Goal: Contribute content

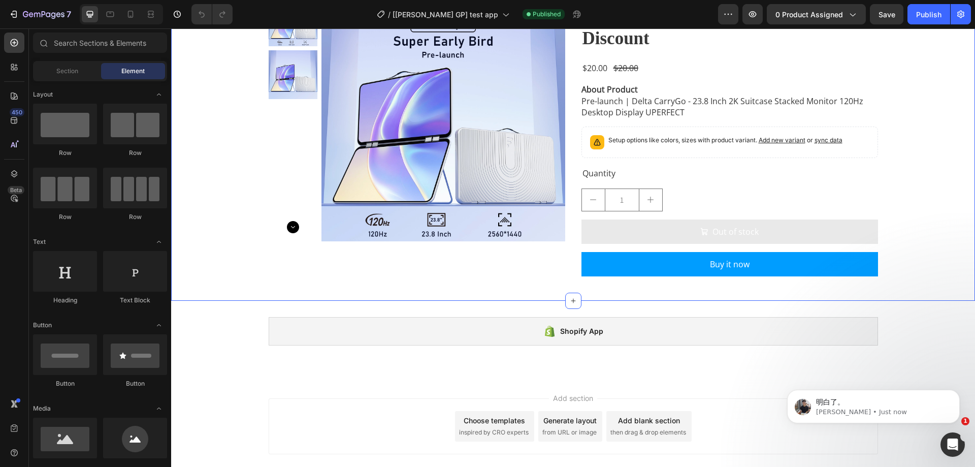
scroll to position [125, 0]
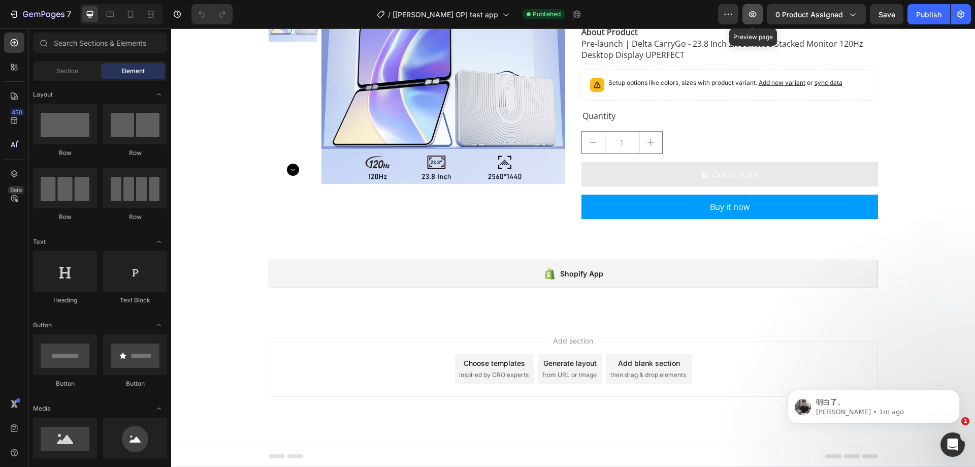
click at [746, 18] on button "button" at bounding box center [753, 14] width 20 height 20
click at [729, 14] on icon "button" at bounding box center [729, 14] width 2 height 1
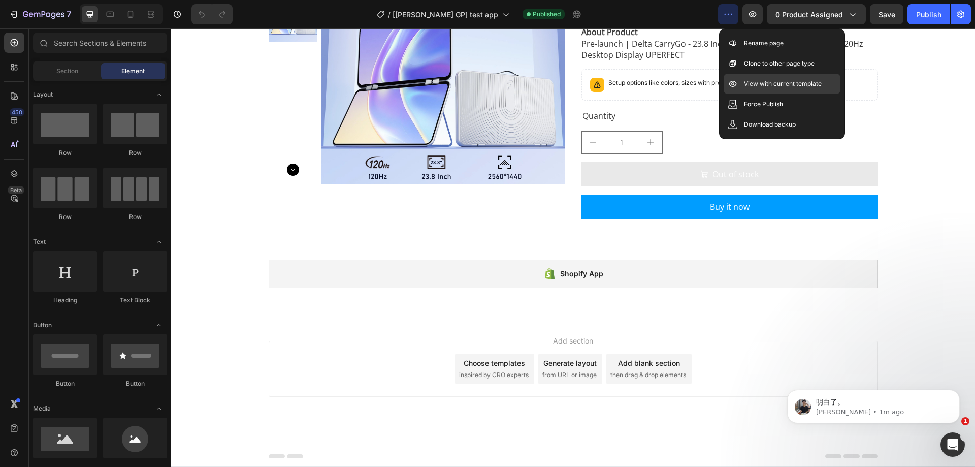
click at [770, 82] on p "View with current template" at bounding box center [783, 84] width 78 height 10
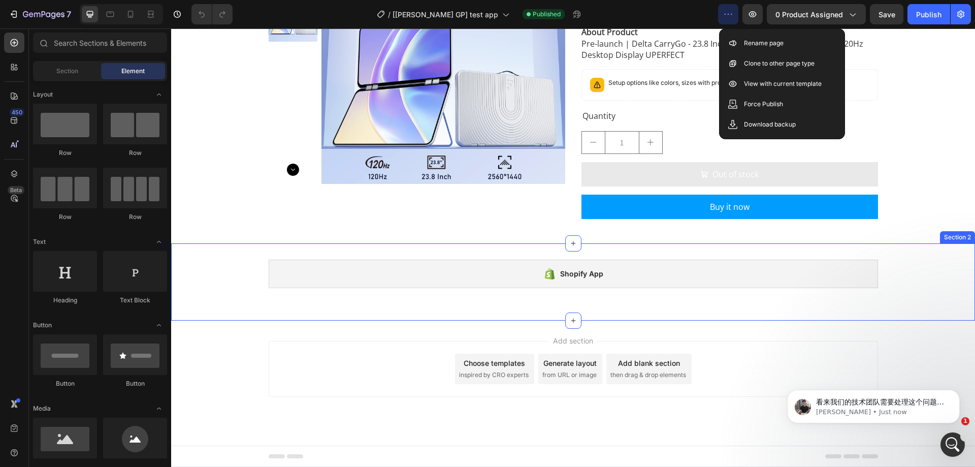
click at [310, 247] on div "Shopify App Shopify App Row Section 2" at bounding box center [573, 281] width 804 height 77
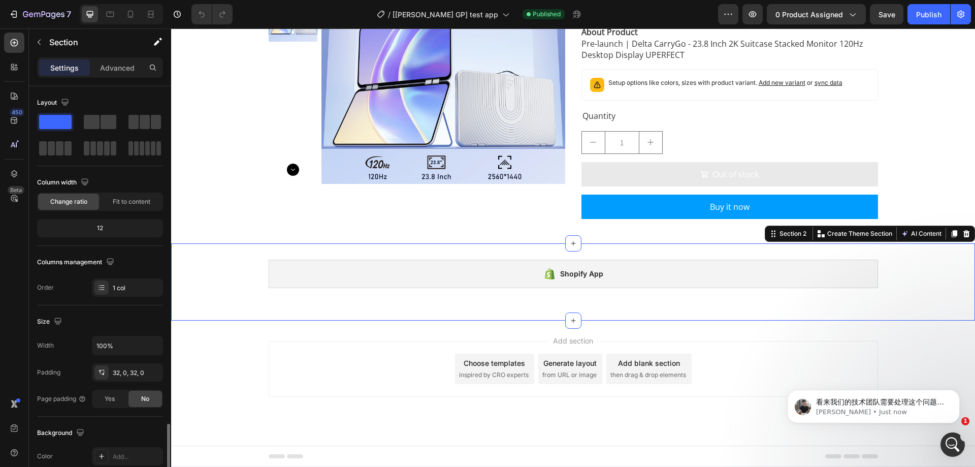
scroll to position [210, 0]
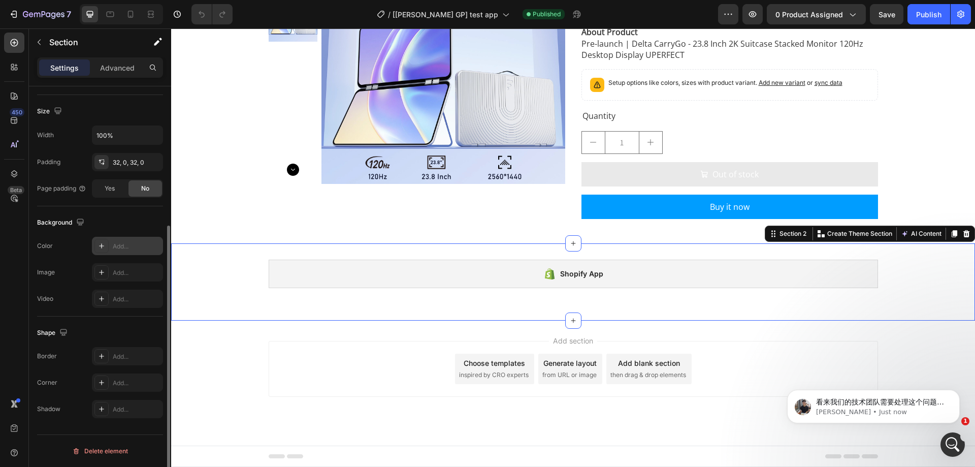
click at [118, 239] on div "Add..." at bounding box center [127, 246] width 71 height 18
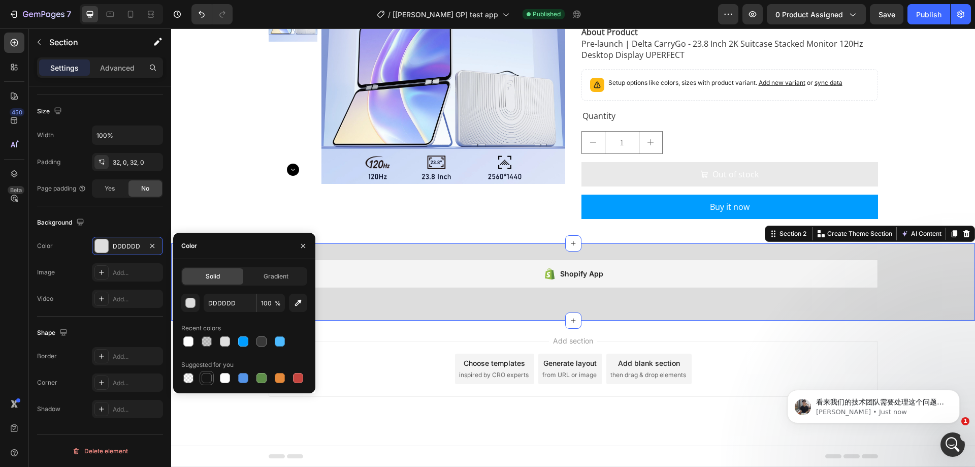
click at [206, 379] on div at bounding box center [207, 378] width 10 height 10
type input "151515"
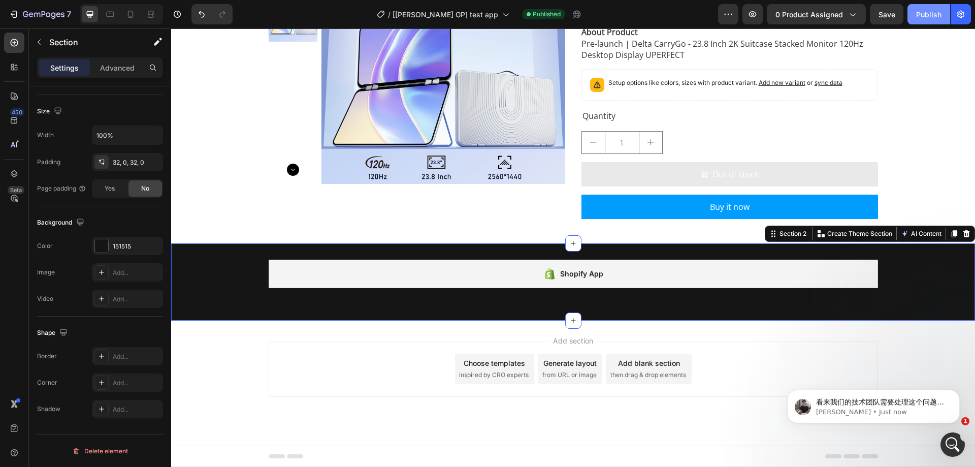
click at [927, 16] on div "Publish" at bounding box center [928, 14] width 25 height 11
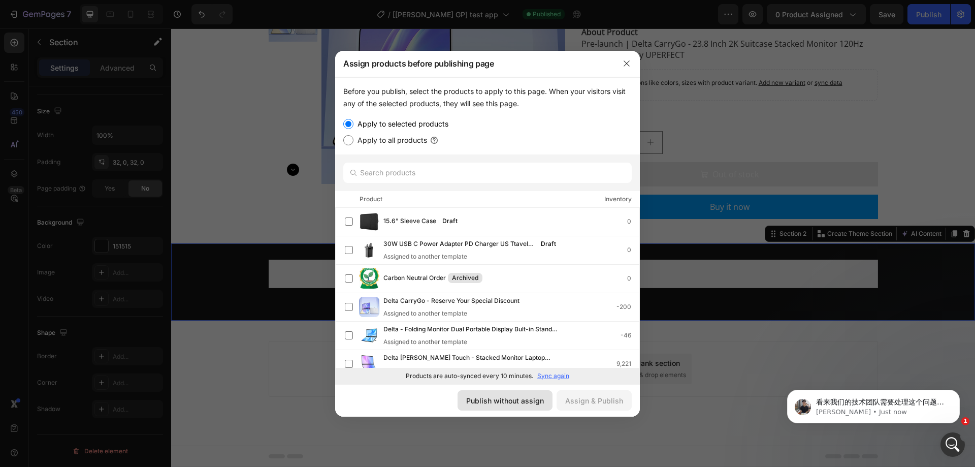
click at [512, 401] on div "Publish without assign" at bounding box center [505, 400] width 78 height 11
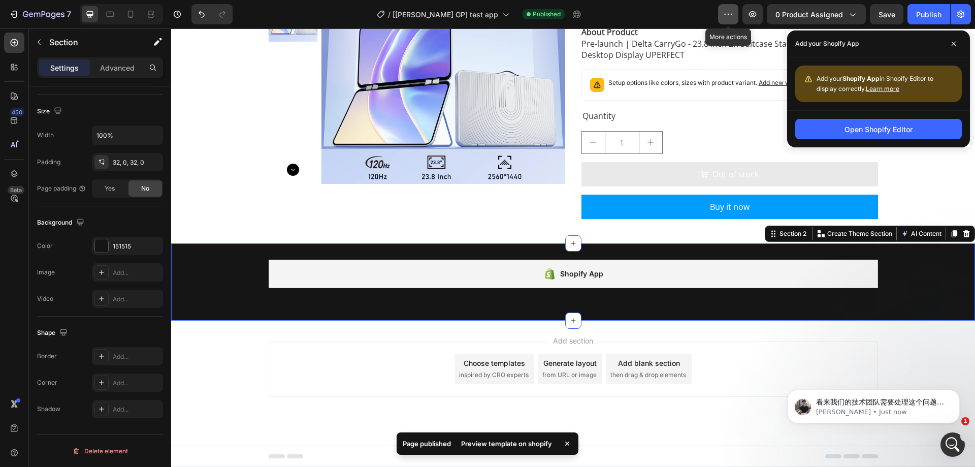
click at [736, 12] on button "button" at bounding box center [728, 14] width 20 height 20
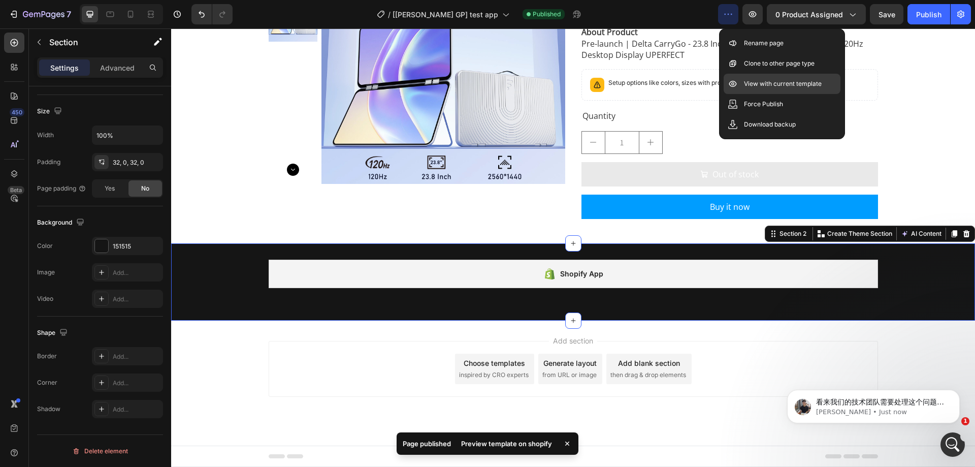
click at [747, 81] on p "View with current template" at bounding box center [783, 84] width 78 height 10
